Goal: Check status: Check status

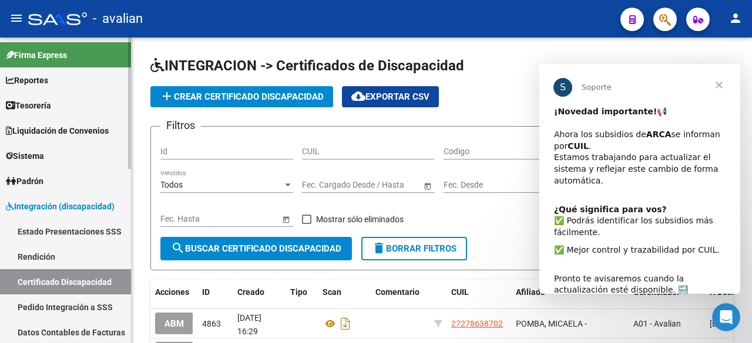
click at [36, 175] on span "Padrón" at bounding box center [25, 181] width 38 height 13
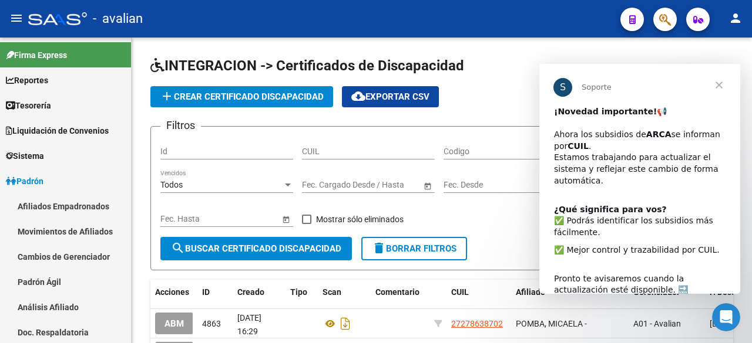
click at [722, 82] on span "Cerrar" at bounding box center [719, 85] width 42 height 42
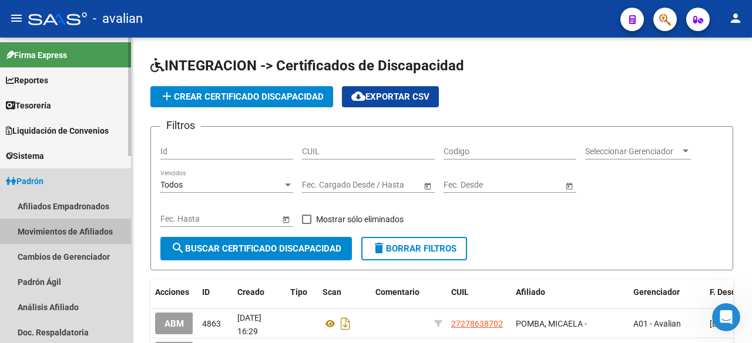
click at [58, 232] on link "Movimientos de Afiliados" at bounding box center [65, 231] width 131 height 25
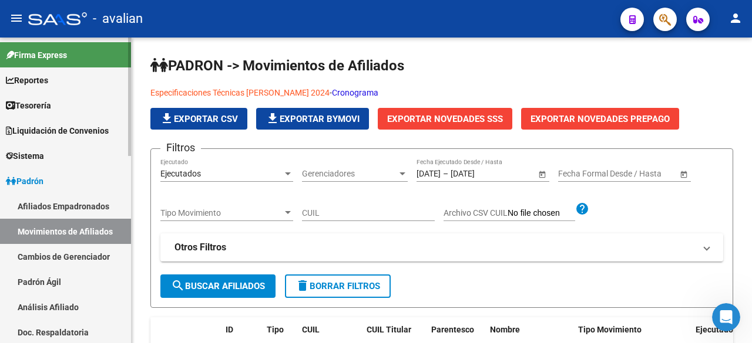
click at [39, 283] on link "Padrón Ágil" at bounding box center [65, 282] width 131 height 25
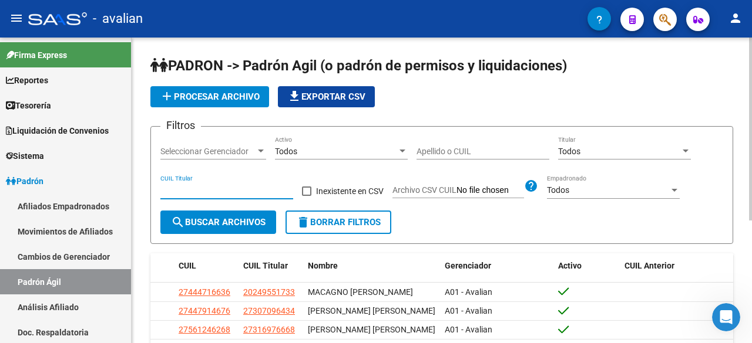
click at [191, 187] on input "CUIL Titular" at bounding box center [226, 191] width 133 height 10
paste input "20-34444677-7"
type input "20-34444677-7"
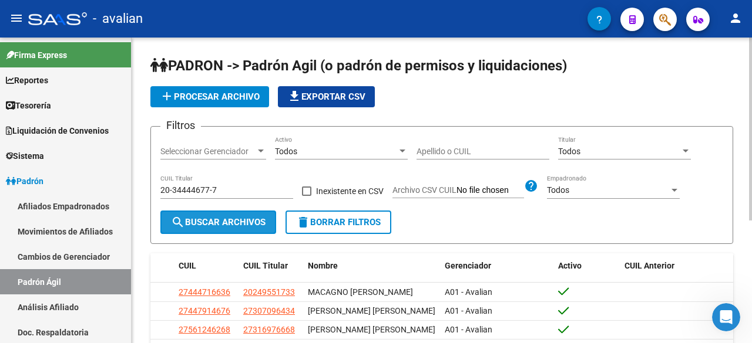
click at [203, 226] on span "search Buscar Archivos" at bounding box center [218, 222] width 95 height 11
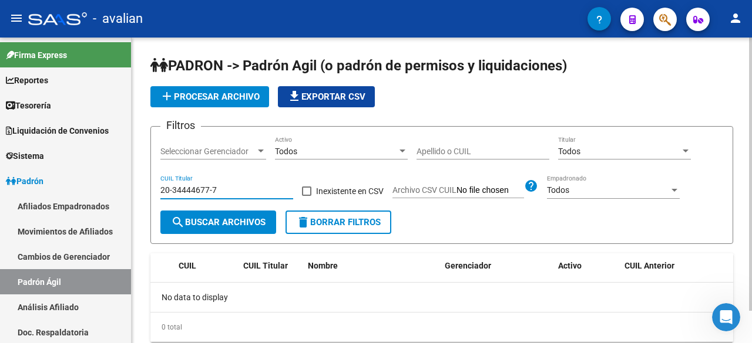
click at [237, 191] on input "20-34444677-7" at bounding box center [226, 191] width 133 height 10
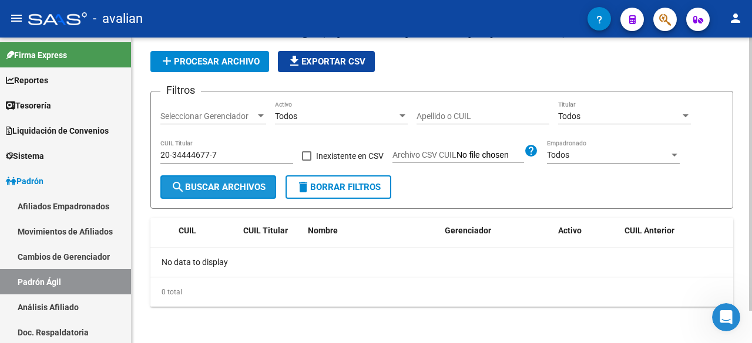
click at [237, 191] on span "search Buscar Archivos" at bounding box center [218, 187] width 95 height 11
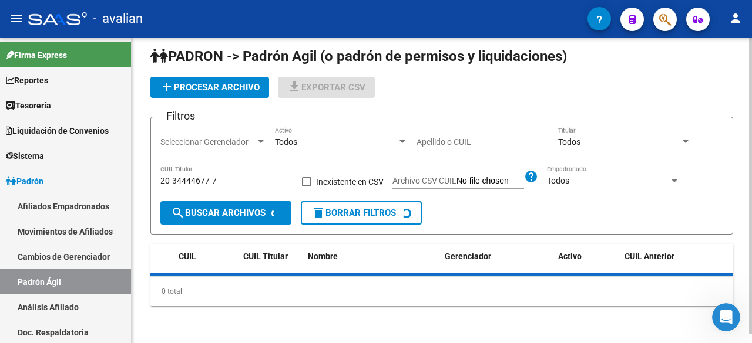
scroll to position [35, 0]
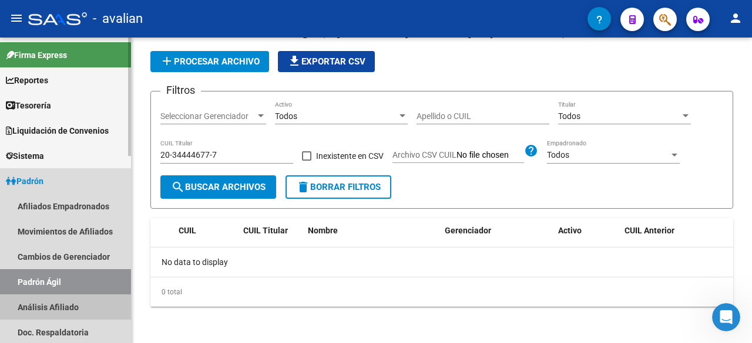
click at [46, 305] on link "Análisis Afiliado" at bounding box center [65, 307] width 131 height 25
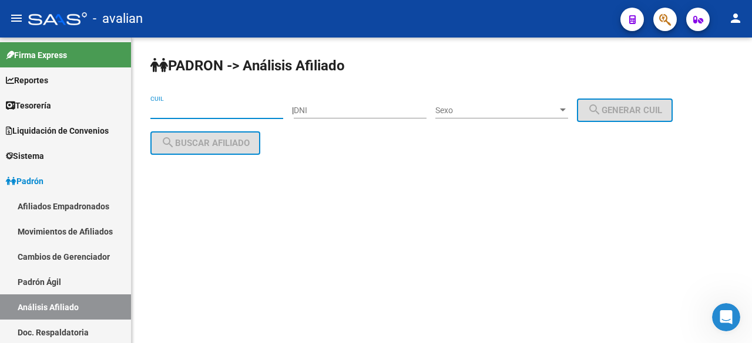
click at [186, 107] on input "CUIL" at bounding box center [216, 111] width 133 height 10
paste input "20-34444677-7"
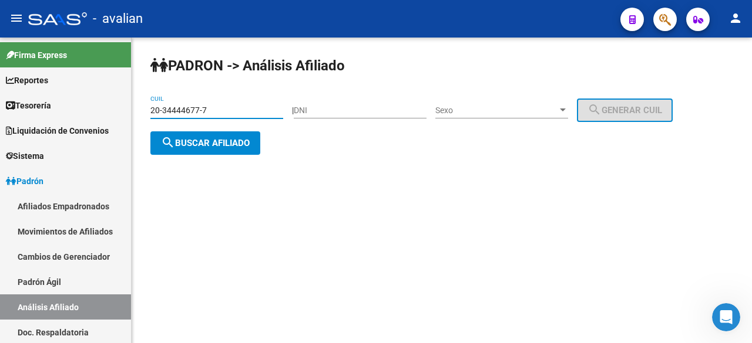
type input "20-34444677-7"
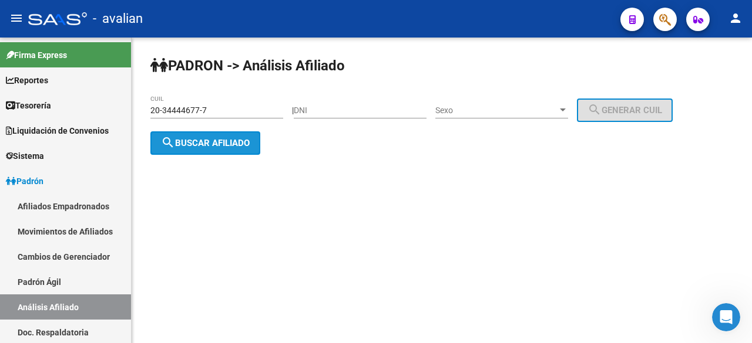
click at [196, 150] on button "search Buscar afiliado" at bounding box center [205, 143] width 110 height 23
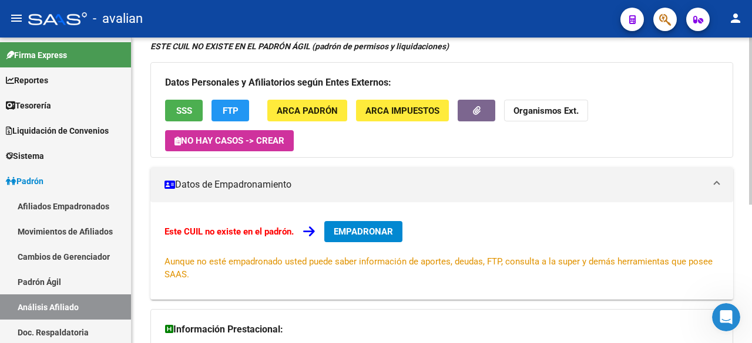
scroll to position [100, 0]
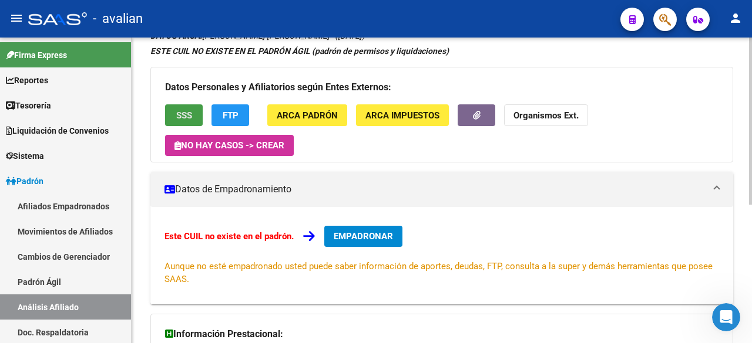
click at [181, 113] on span "SSS" at bounding box center [184, 115] width 16 height 11
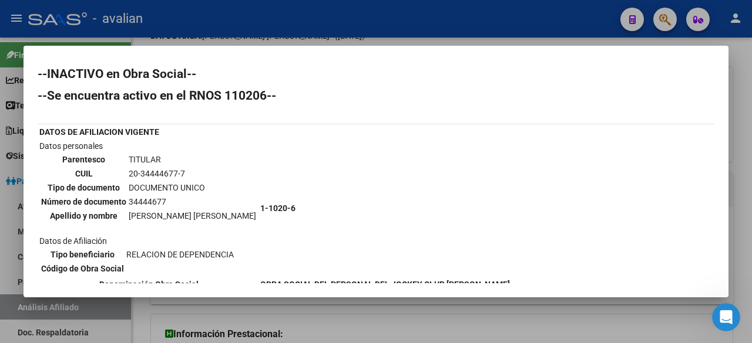
scroll to position [0, 0]
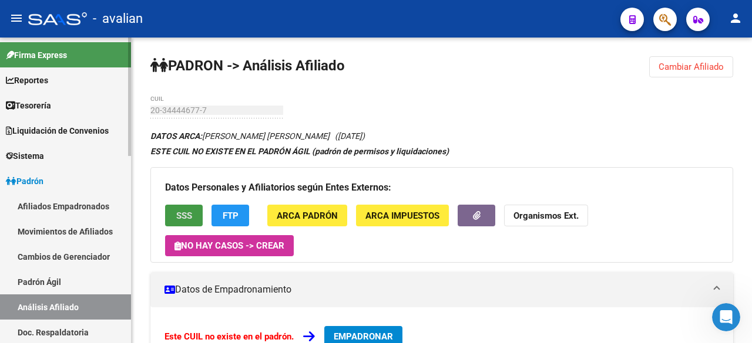
click at [35, 179] on span "Padrón" at bounding box center [25, 181] width 38 height 13
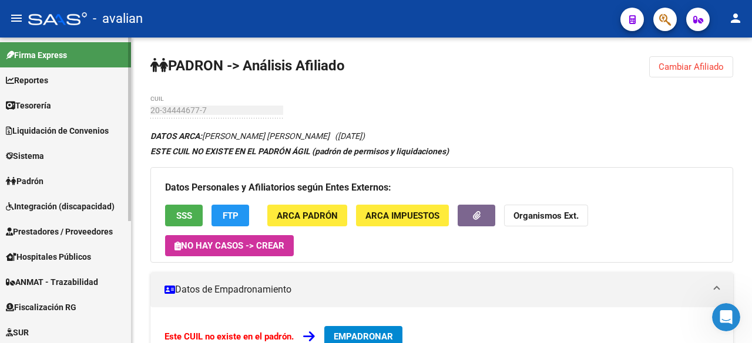
click at [35, 179] on span "Padrón" at bounding box center [25, 181] width 38 height 13
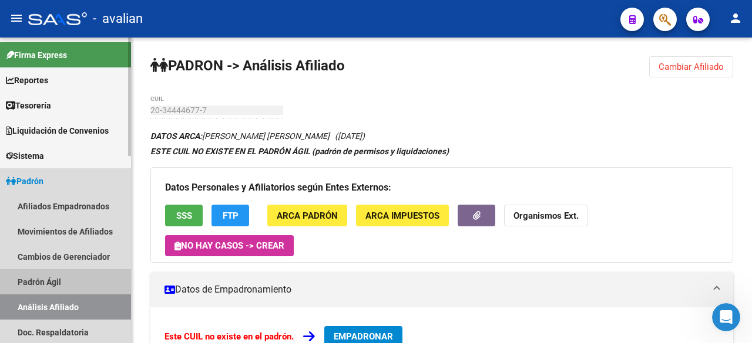
click at [33, 281] on link "Padrón Ágil" at bounding box center [65, 282] width 131 height 25
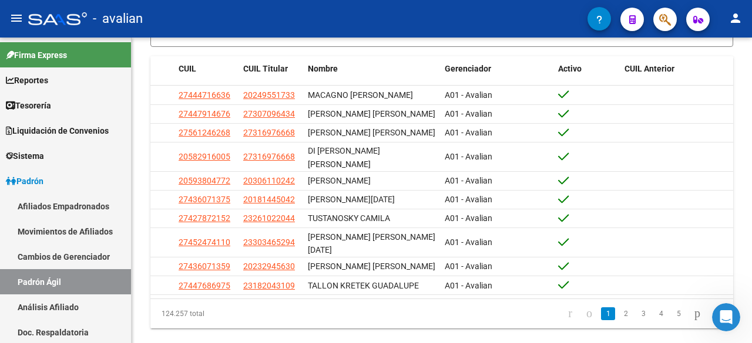
scroll to position [198, 0]
